Goal: Task Accomplishment & Management: Complete application form

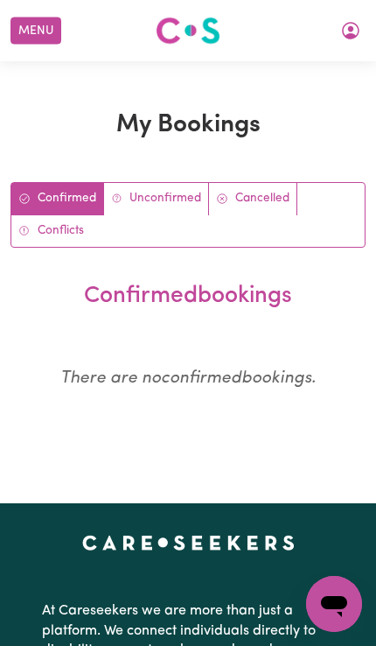
click at [31, 24] on button "Menu" at bounding box center [36, 31] width 51 height 27
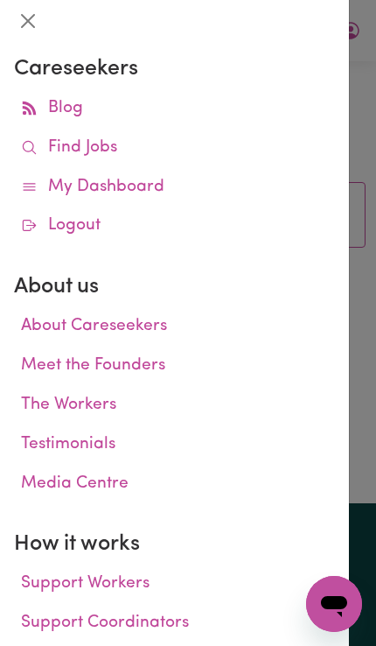
click at [158, 184] on link "My Dashboard" at bounding box center [174, 187] width 321 height 39
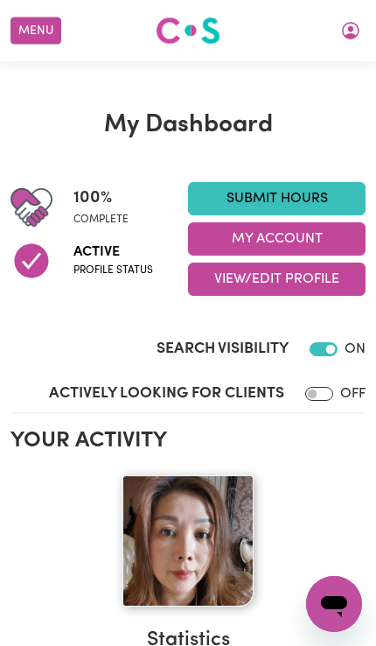
click at [318, 188] on link "Submit Hours" at bounding box center [277, 198] width 178 height 33
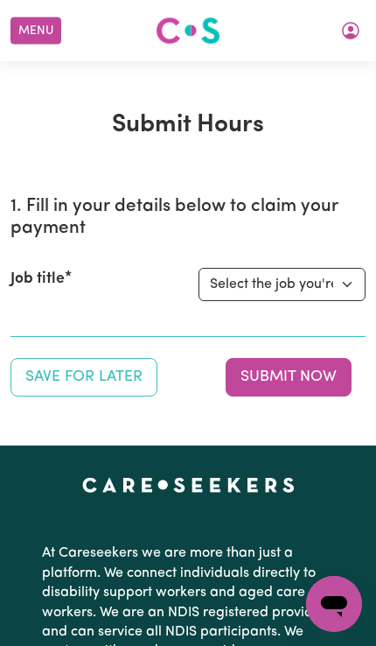
click at [320, 271] on select "Select the job you're submitting hours for... [[PERSON_NAME] Astute Living Care…" at bounding box center [282, 284] width 167 height 33
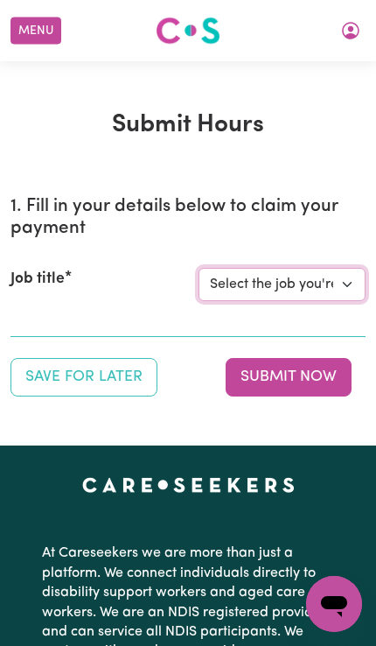
select select "14225"
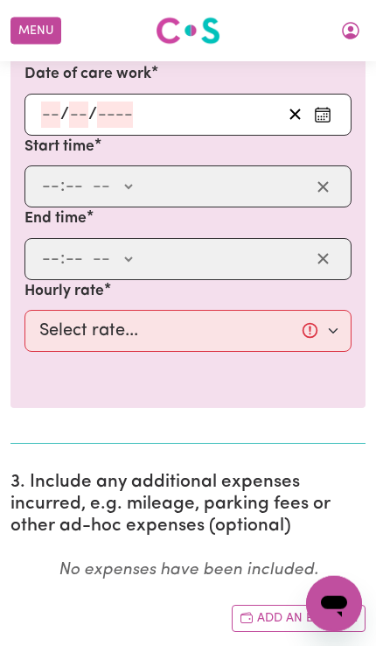
scroll to position [732, 0]
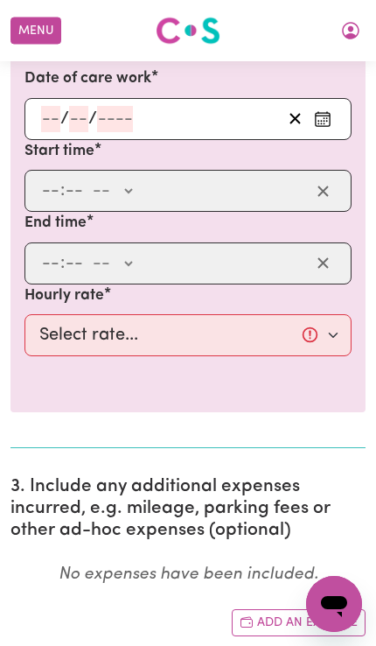
click at [335, 110] on button "Enter the date of care work" at bounding box center [323, 119] width 28 height 26
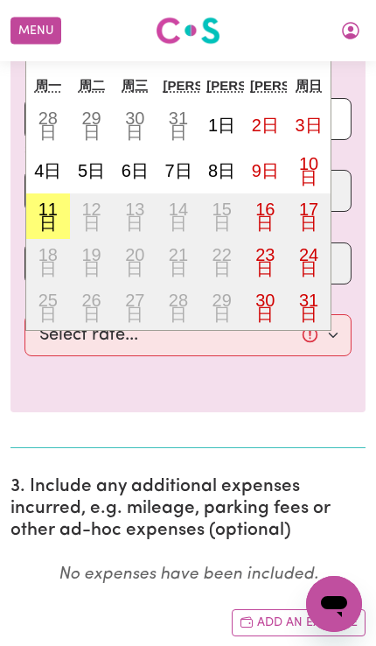
click at [227, 161] on abbr "8日" at bounding box center [221, 170] width 27 height 19
type input "[DATE]"
type input "8"
type input "2025"
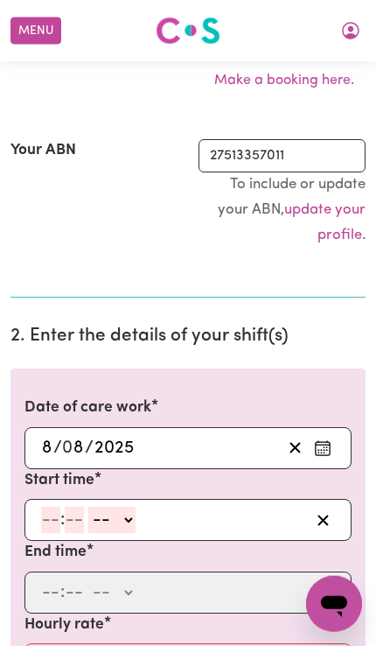
scroll to position [408, 0]
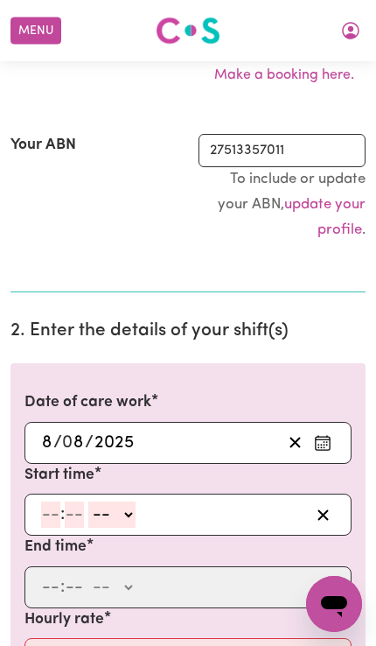
click at [56, 513] on input "number" at bounding box center [50, 515] width 19 height 26
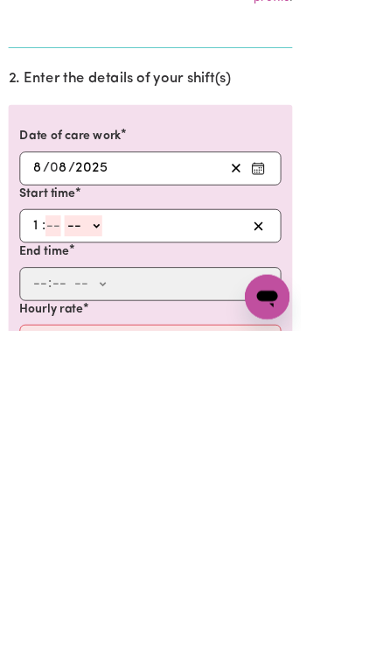
type input "10"
type input "0"
click at [43, 502] on input "10" at bounding box center [50, 515] width 18 height 26
type input "1"
click at [75, 502] on input "number" at bounding box center [66, 515] width 19 height 26
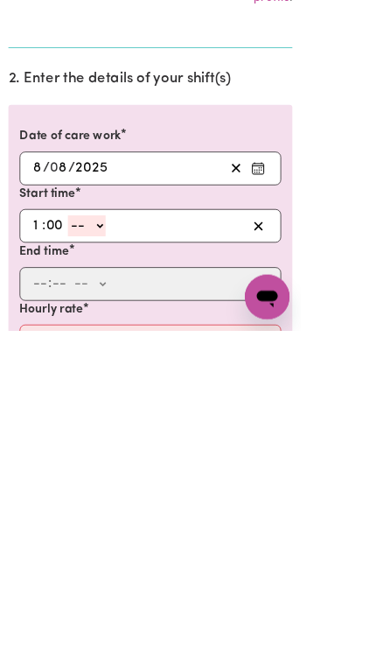
type input "00"
click at [132, 502] on select "-- AM PM" at bounding box center [108, 515] width 47 height 26
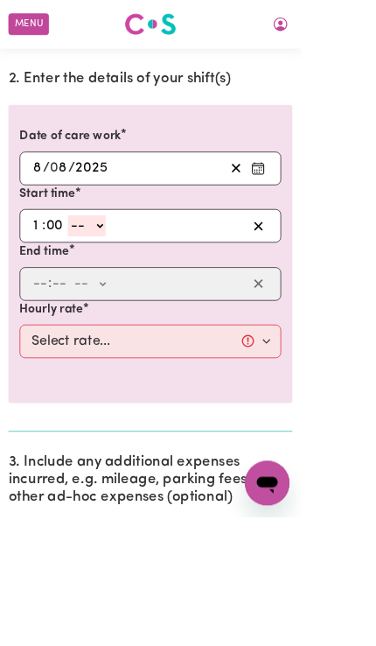
select select "pm"
type input "13:00"
type input "0"
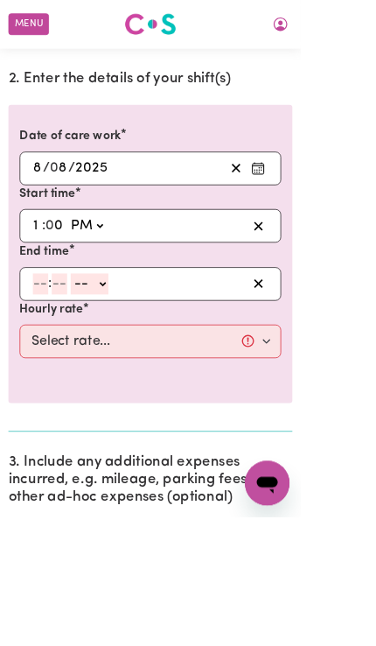
click at [57, 341] on input "number" at bounding box center [50, 354] width 19 height 26
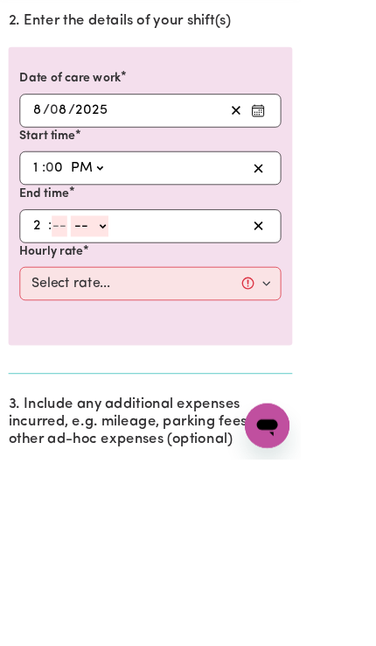
type input "2"
type input "00"
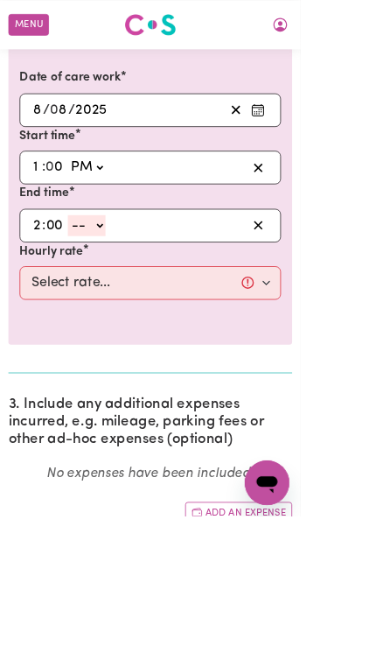
click at [129, 223] on select "-- AM PM" at bounding box center [108, 210] width 47 height 26
select select "pm"
type input "14:00"
type input "0"
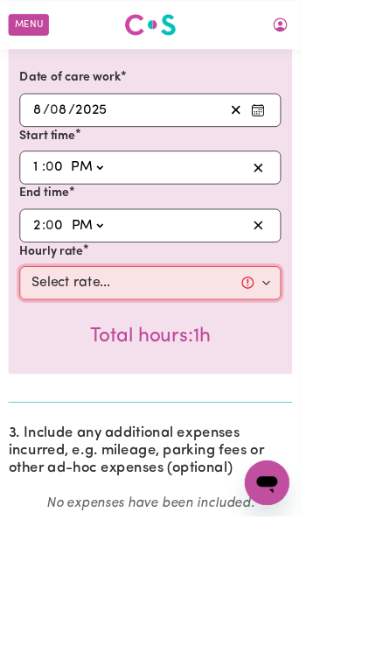
click at [334, 350] on select "Select rate... $50.00 (Weekday)" at bounding box center [188, 355] width 327 height 42
select select "50-Weekday"
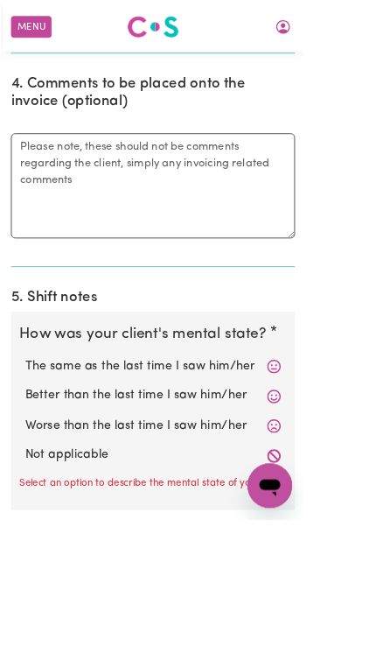
scroll to position [1371, 0]
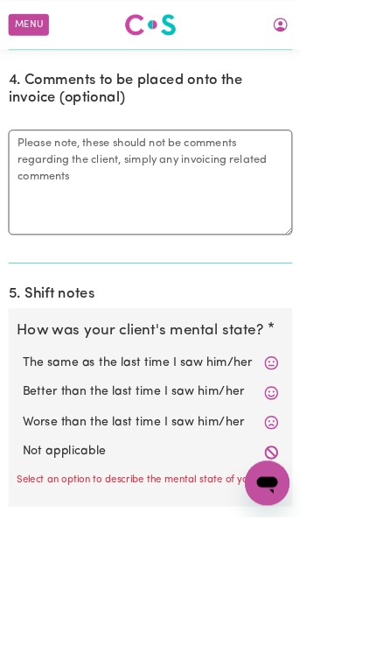
click at [280, 480] on label "Better than the last time I saw him/her" at bounding box center [188, 491] width 320 height 23
click at [28, 479] on input "Better than the last time I saw him/her" at bounding box center [27, 479] width 1 height 1
radio input "true"
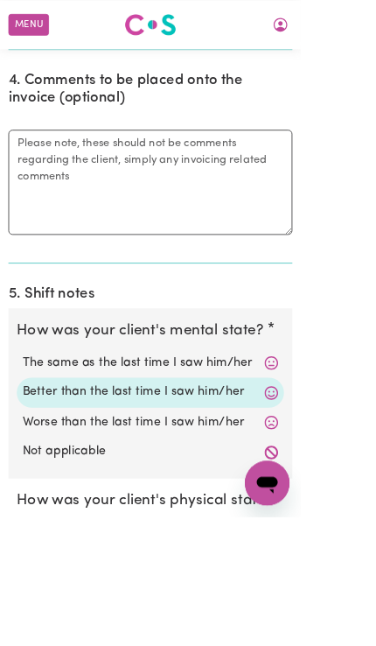
radio input "true"
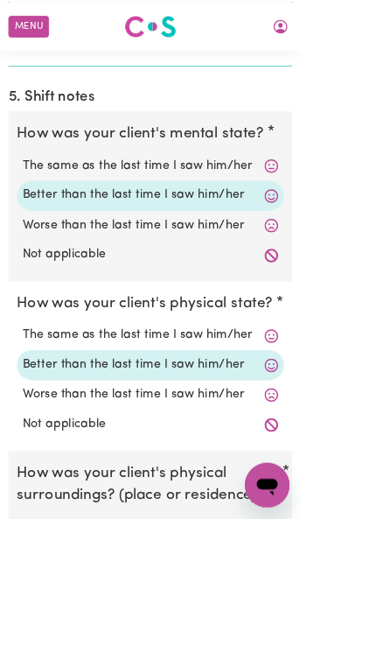
scroll to position [1618, 0]
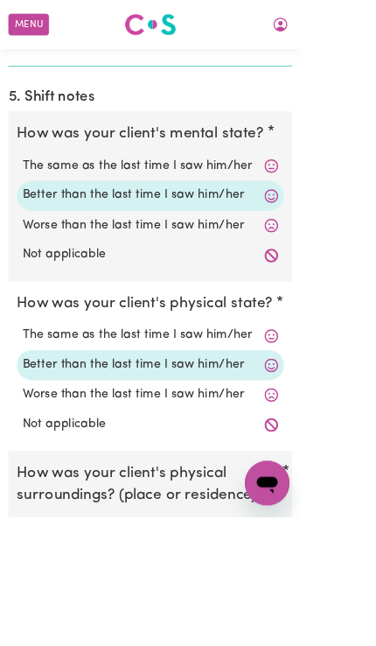
radio input "true"
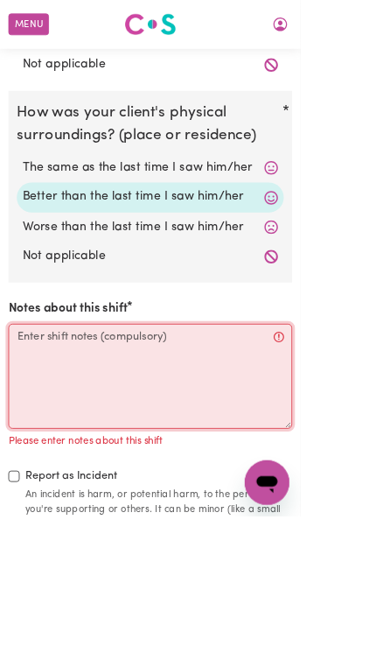
click at [81, 423] on textarea "Notes about this shift" at bounding box center [188, 470] width 355 height 131
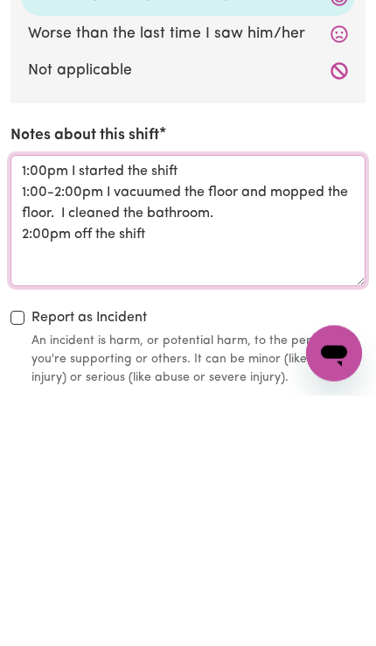
type textarea "1:00pm I started the shift 1:00-2:00pm I vacuumed the floor and mopped the floo…"
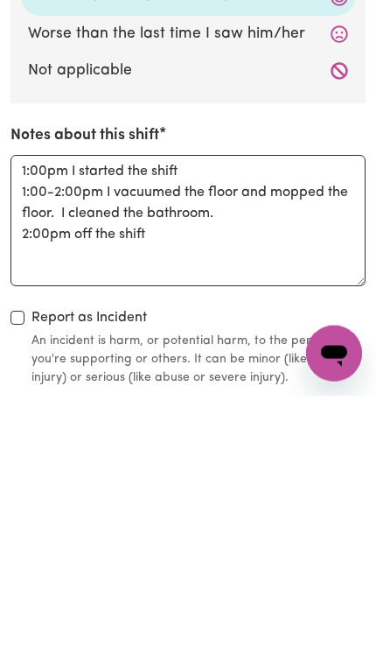
scroll to position [2319, 0]
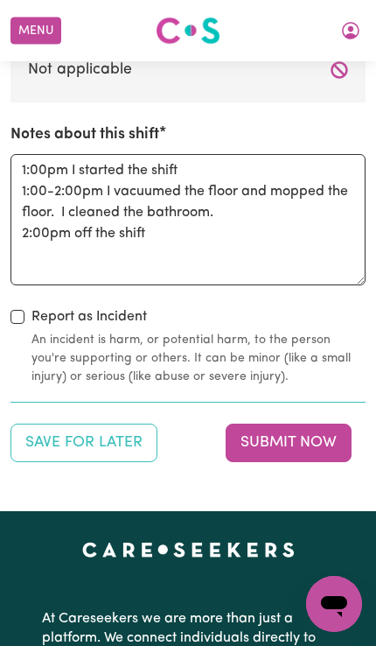
click at [316, 426] on button "Submit Now" at bounding box center [289, 443] width 126 height 39
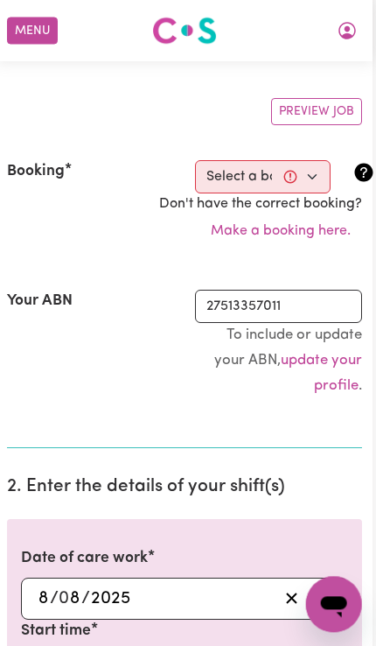
scroll to position [252, 25]
click at [294, 178] on select "Select a booking... [DATE] 11:00am to 12:00pm (RECURRING) [DATE] 11:00am to 12:…" at bounding box center [263, 176] width 136 height 33
click at [290, 169] on select "Select a booking... [DATE] 11:00am to 12:00pm (RECURRING) [DATE] 11:00am to 12:…" at bounding box center [263, 176] width 136 height 33
select select "346848"
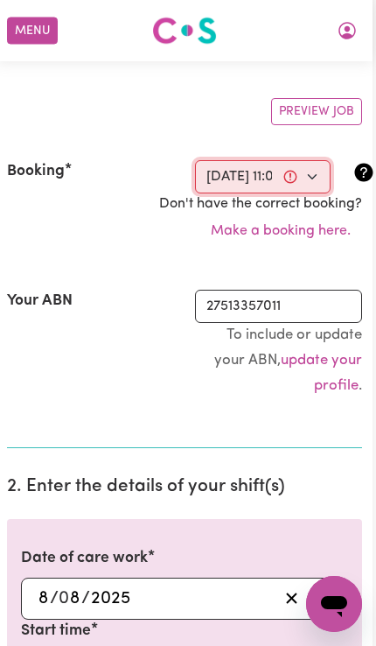
select select "pm"
select select "50-Weekday"
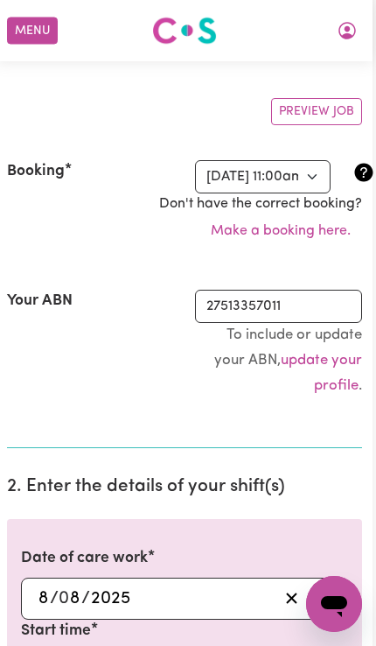
click at [290, 170] on select "Select a booking... [DATE] 11:00am to 12:00pm (RECURRING) [DATE] 11:00am to 12:…" at bounding box center [263, 176] width 136 height 33
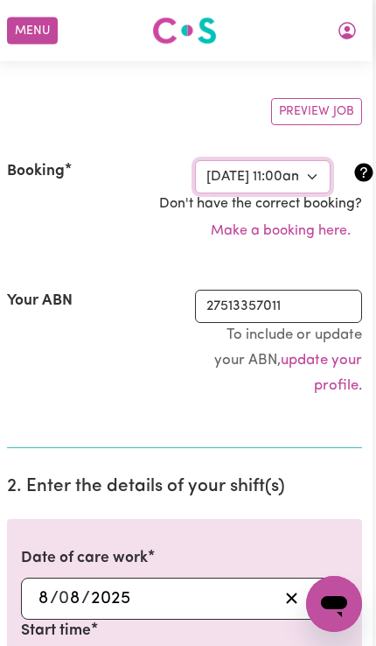
select select "346849"
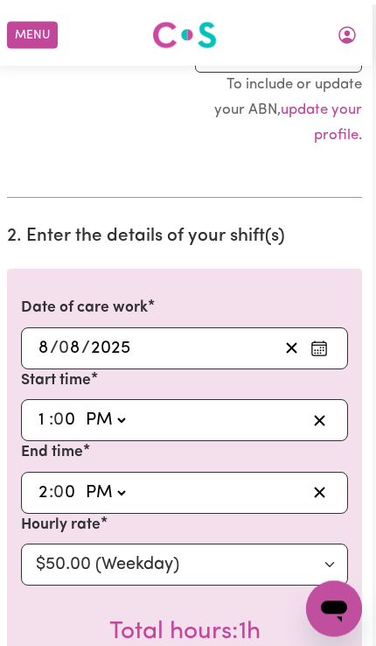
scroll to position [557, 25]
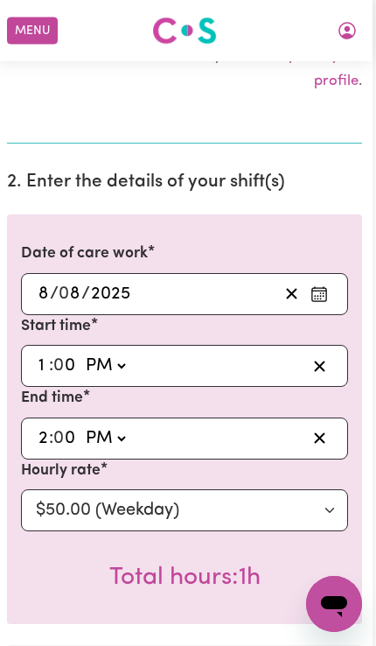
click at [311, 288] on icon "Enter the date of care work" at bounding box center [320, 294] width 18 height 18
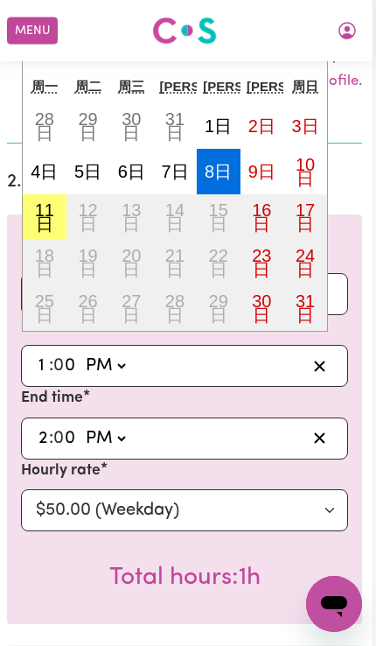
scroll to position [0, 25]
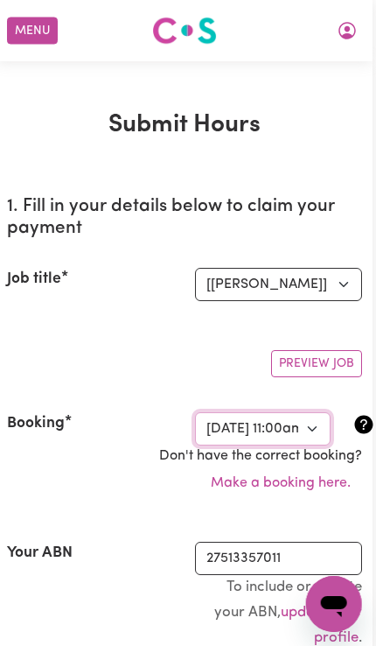
click at [302, 430] on select "Select a booking... [DATE] 11:00am to 12:00pm (RECURRING) [DATE] 11:00am to 12:…" at bounding box center [263, 428] width 136 height 33
